Goal: Information Seeking & Learning: Find specific fact

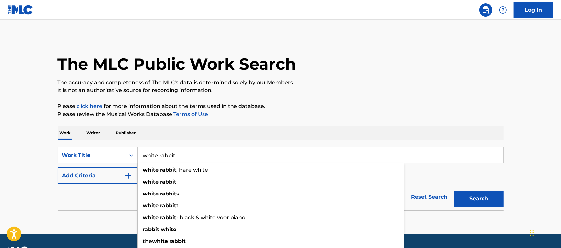
type input "white rabbit"
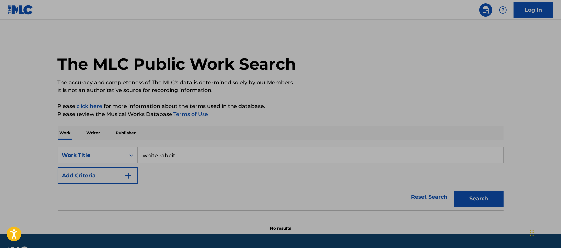
drag, startPoint x: 128, startPoint y: 177, endPoint x: 139, endPoint y: 176, distance: 10.6
click at [129, 176] on img "Search Form" at bounding box center [128, 175] width 8 height 8
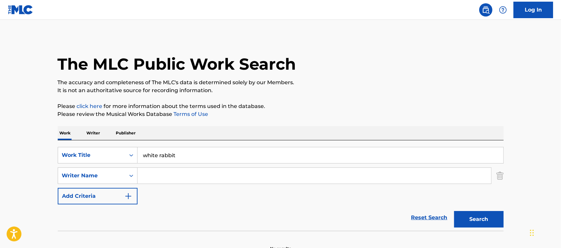
click at [157, 174] on input "Search Form" at bounding box center [315, 176] width 354 height 16
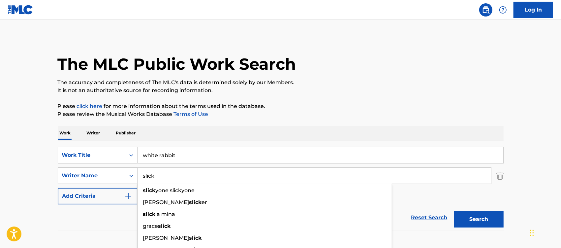
type input "slick"
click at [454, 211] on button "Search" at bounding box center [478, 219] width 49 height 16
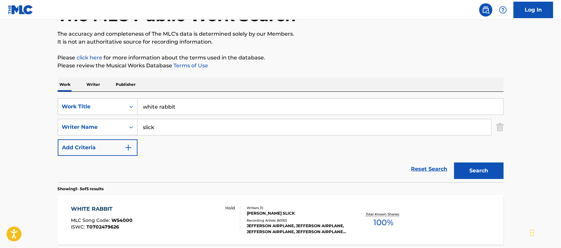
scroll to position [124, 0]
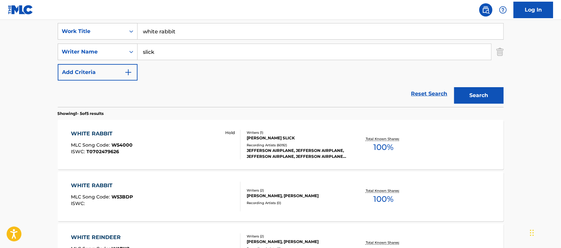
click at [89, 131] on div "WHITE RABBIT" at bounding box center [102, 134] width 62 height 8
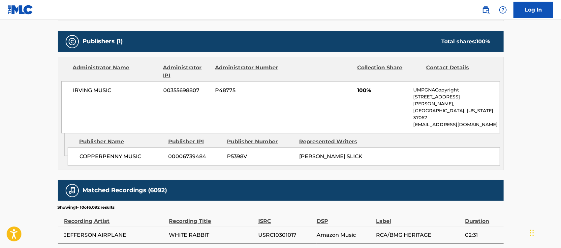
scroll to position [330, 0]
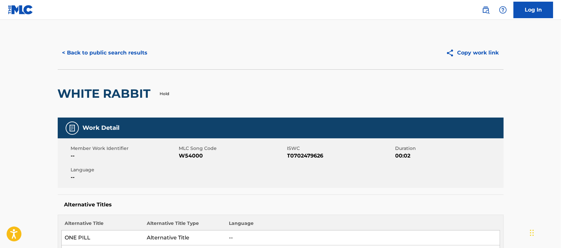
click at [112, 51] on button "< Back to public search results" at bounding box center [105, 53] width 95 height 16
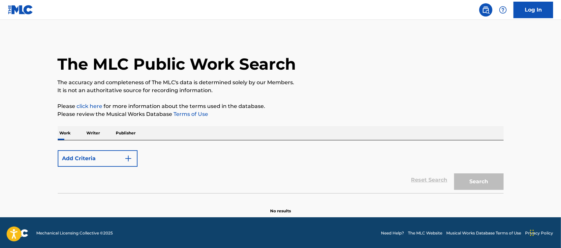
scroll to position [1, 0]
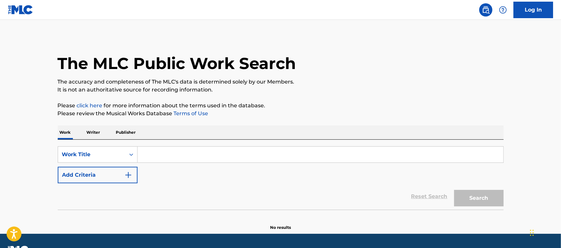
click at [168, 154] on input "Search Form" at bounding box center [321, 154] width 366 height 16
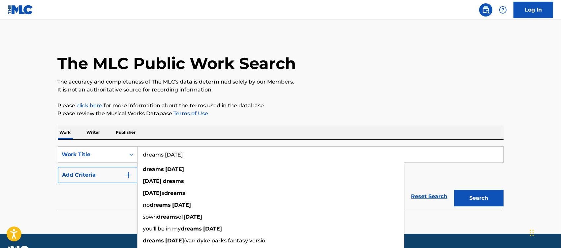
type input "dreams [DATE]"
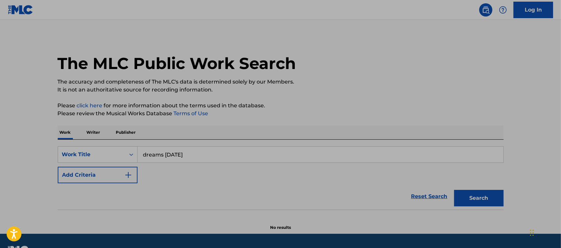
click at [126, 178] on img "Search Form" at bounding box center [128, 175] width 8 height 8
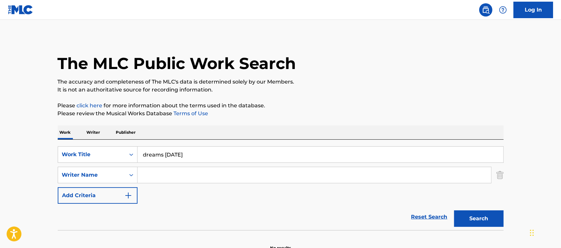
click at [152, 171] on input "Search Form" at bounding box center [315, 175] width 354 height 16
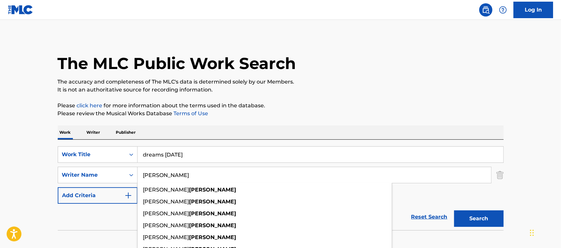
type input "[PERSON_NAME]"
click at [454, 210] on button "Search" at bounding box center [478, 218] width 49 height 16
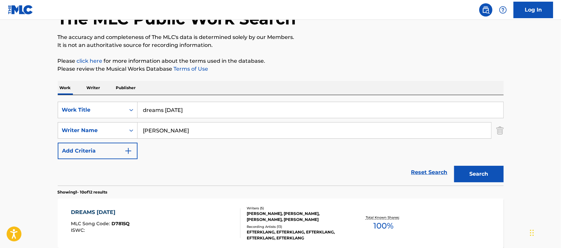
scroll to position [124, 0]
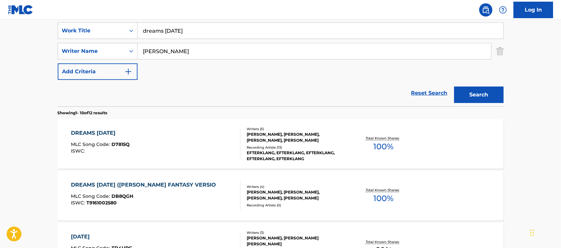
click at [113, 138] on div "DREAMS [DATE] MLC Song Code : D7815Q ISWC :" at bounding box center [100, 144] width 59 height 30
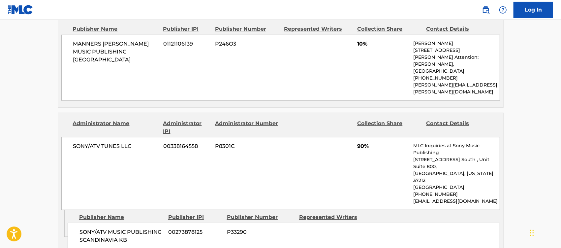
scroll to position [371, 0]
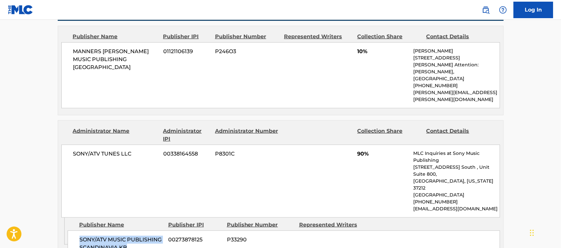
drag, startPoint x: 144, startPoint y: 227, endPoint x: 75, endPoint y: 219, distance: 69.7
click at [75, 230] on div "SONY/ATV MUSIC PUBLISHING SCANDINAVIA KB 00273878125 P33290" at bounding box center [284, 243] width 432 height 26
copy span "SONY/ATV MUSIC PUBLISHING SCANDINAVIA KB"
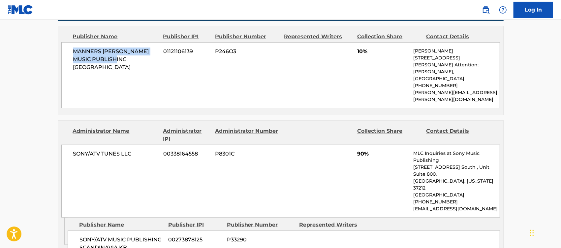
drag, startPoint x: 73, startPoint y: 52, endPoint x: 123, endPoint y: 60, distance: 50.5
click at [123, 60] on span "MANNERS [PERSON_NAME] MUSIC PUBLISHING [GEOGRAPHIC_DATA]" at bounding box center [115, 59] width 85 height 24
copy span "MANNERS [PERSON_NAME] MUSIC PUBLISHING [GEOGRAPHIC_DATA]"
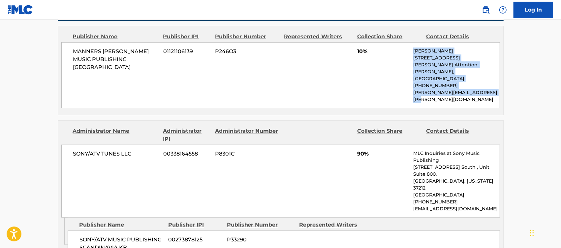
drag, startPoint x: 437, startPoint y: 98, endPoint x: 406, endPoint y: 51, distance: 55.9
click at [406, 51] on div "MANNERS [PERSON_NAME] MUSIC PUBLISHING USA 01121106139 P246O3 10% [PERSON_NAME]…" at bounding box center [280, 75] width 439 height 66
copy div "[PERSON_NAME] [STREET_ADDRESS][PERSON_NAME][PERSON_NAME] [PHONE_NUMBER] [PERSON…"
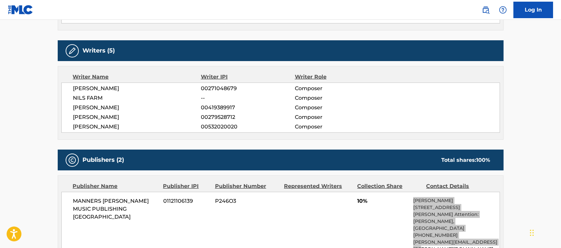
scroll to position [206, 0]
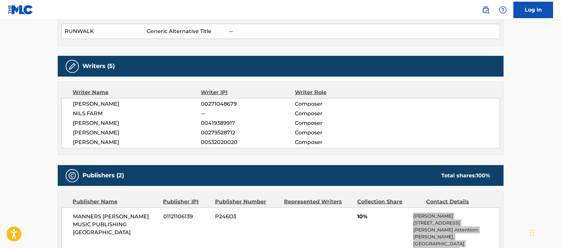
scroll to position [124, 0]
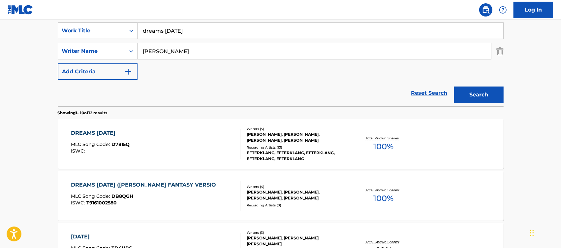
click at [82, 131] on div "DREAMS [DATE]" at bounding box center [100, 133] width 59 height 8
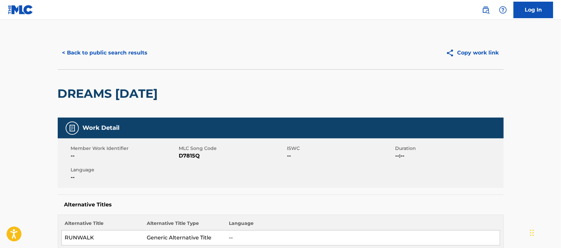
click at [124, 49] on button "< Back to public search results" at bounding box center [105, 53] width 95 height 16
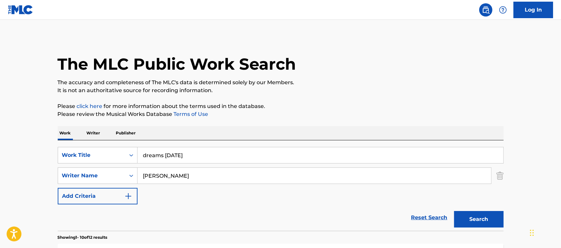
scroll to position [124, 0]
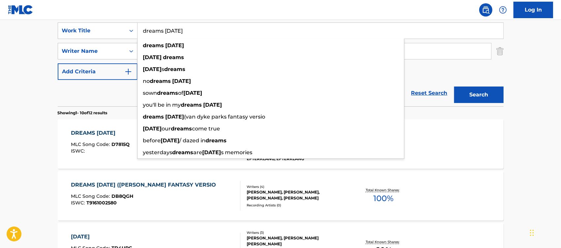
drag, startPoint x: 182, startPoint y: 35, endPoint x: 143, endPoint y: 33, distance: 38.6
click at [143, 33] on input "dreams [DATE]" at bounding box center [321, 31] width 366 height 16
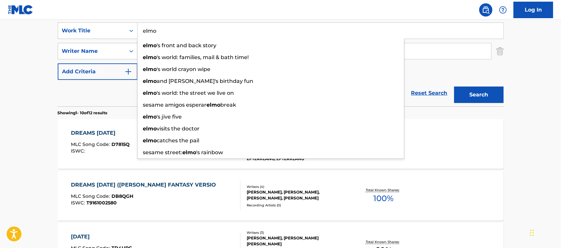
type input "elmo"
click at [454, 86] on button "Search" at bounding box center [478, 94] width 49 height 16
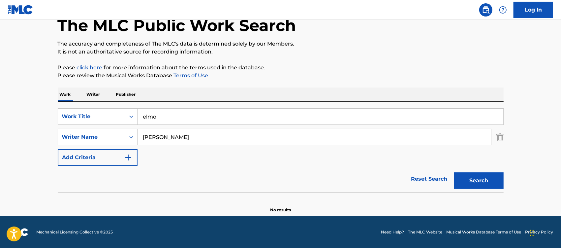
scroll to position [39, 0]
click at [146, 141] on input "[PERSON_NAME]" at bounding box center [315, 137] width 354 height 16
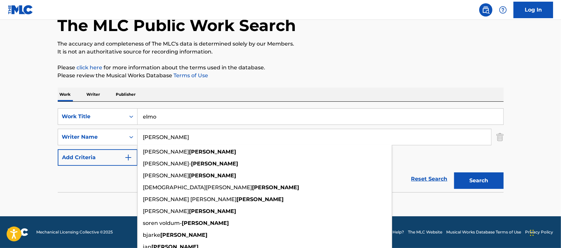
click at [146, 141] on input "[PERSON_NAME]" at bounding box center [315, 137] width 354 height 16
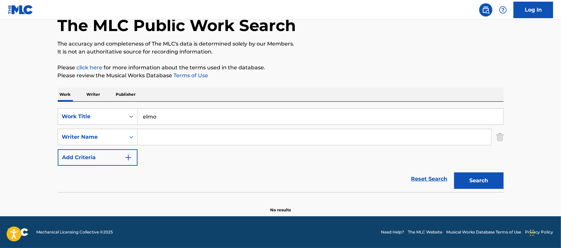
click at [454, 172] on button "Search" at bounding box center [478, 180] width 49 height 16
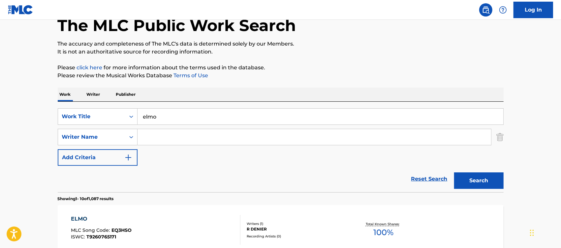
click at [166, 115] on input "elmo" at bounding box center [321, 117] width 366 height 16
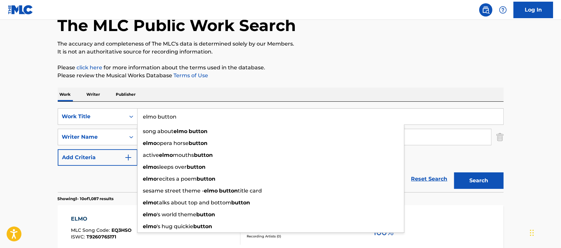
type input "elmo button"
click at [454, 172] on button "Search" at bounding box center [478, 180] width 49 height 16
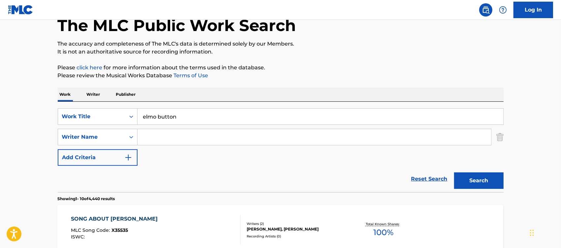
scroll to position [162, 0]
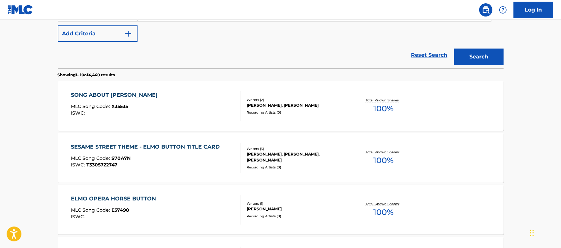
click at [197, 147] on div "SESAME STREET THEME - ELMO BUTTON TITLE CARD" at bounding box center [147, 147] width 152 height 8
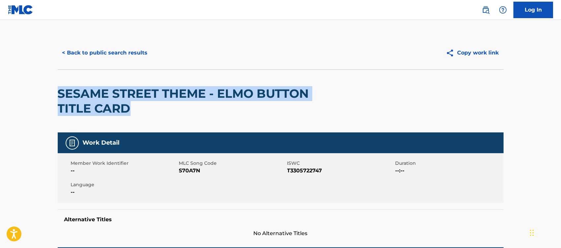
drag, startPoint x: 162, startPoint y: 113, endPoint x: 56, endPoint y: 92, distance: 107.2
copy h2 "SESAME STREET THEME - ELMO BUTTON TITLE CARD"
